Goal: Check status: Check status

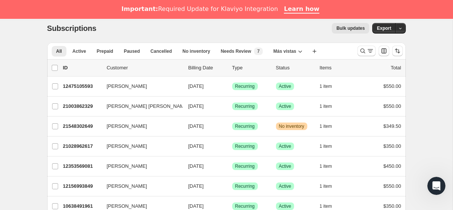
scroll to position [25, 0]
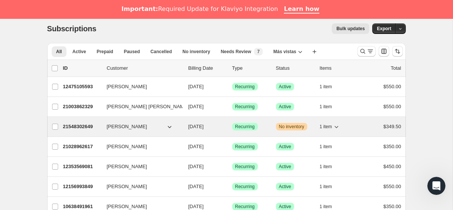
click at [293, 125] on span "No inventory" at bounding box center [291, 127] width 25 height 6
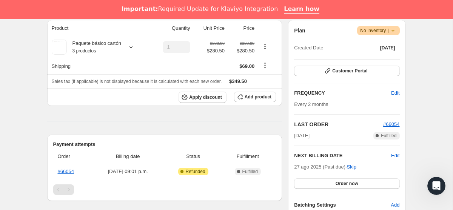
scroll to position [151, 0]
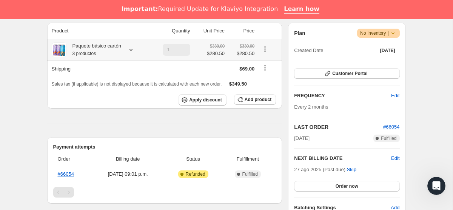
click at [133, 50] on icon at bounding box center [131, 50] width 3 height 2
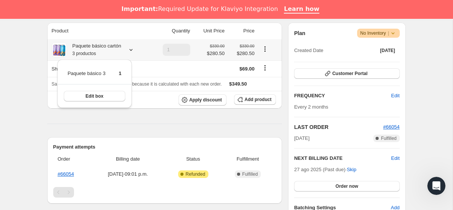
click at [133, 50] on icon at bounding box center [131, 50] width 3 height 2
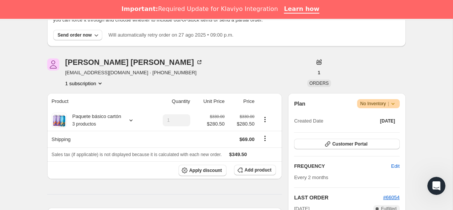
scroll to position [0, 0]
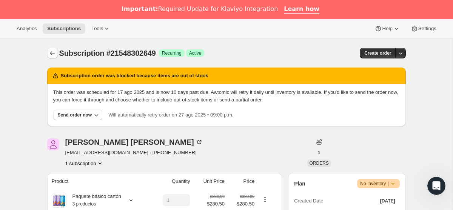
click at [52, 51] on icon "Subscriptions" at bounding box center [53, 53] width 8 height 8
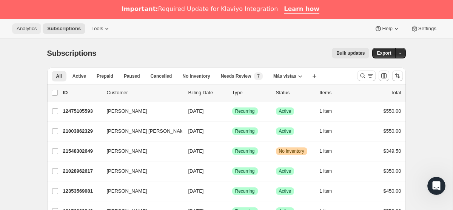
click at [34, 27] on span "Analytics" at bounding box center [27, 29] width 20 height 6
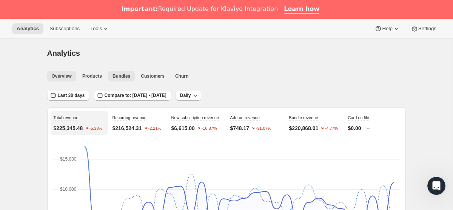
click at [120, 81] on button "Bundles" at bounding box center [121, 76] width 27 height 11
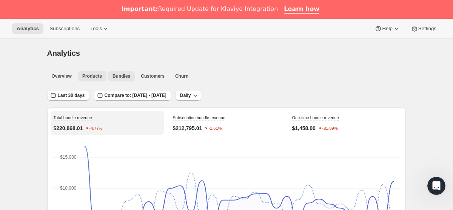
click at [97, 79] on span "Products" at bounding box center [92, 76] width 20 height 6
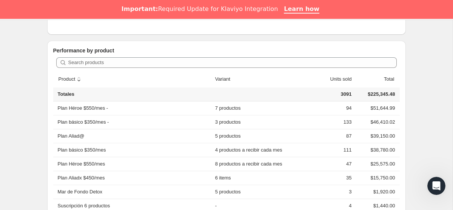
scroll to position [213, 0]
